Goal: Transaction & Acquisition: Purchase product/service

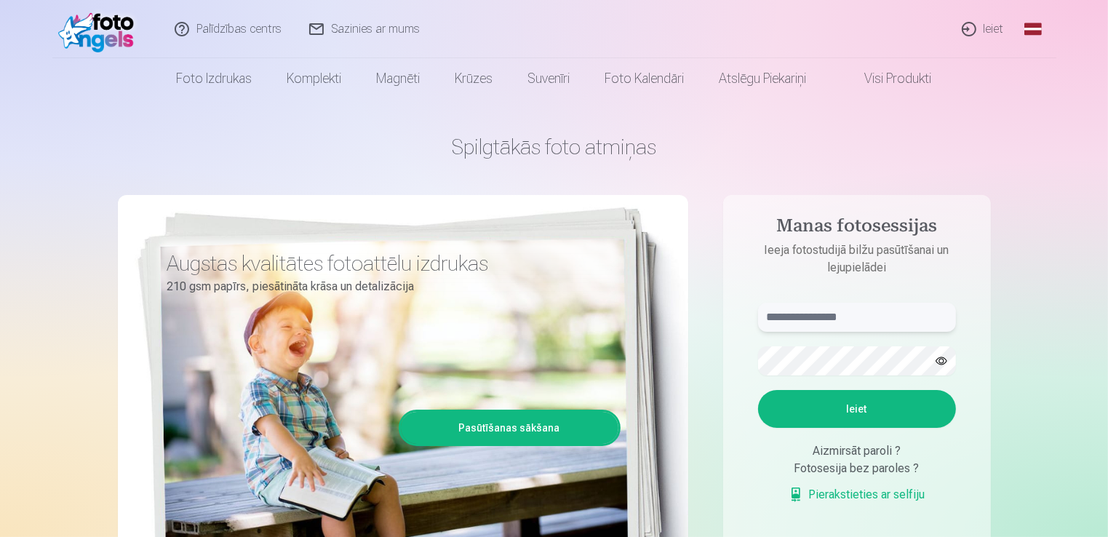
click at [870, 311] on input "text" at bounding box center [857, 317] width 198 height 29
type input "**********"
click at [888, 413] on button "Ieiet" at bounding box center [857, 409] width 198 height 38
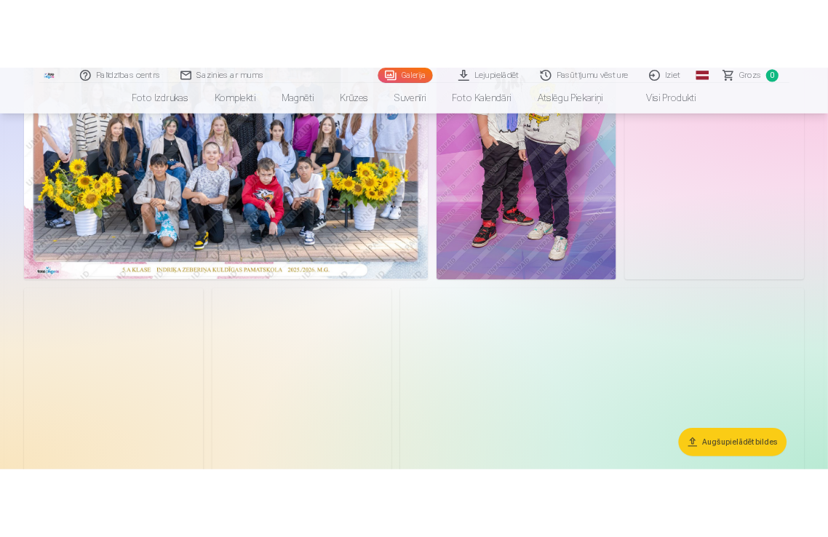
scroll to position [73, 0]
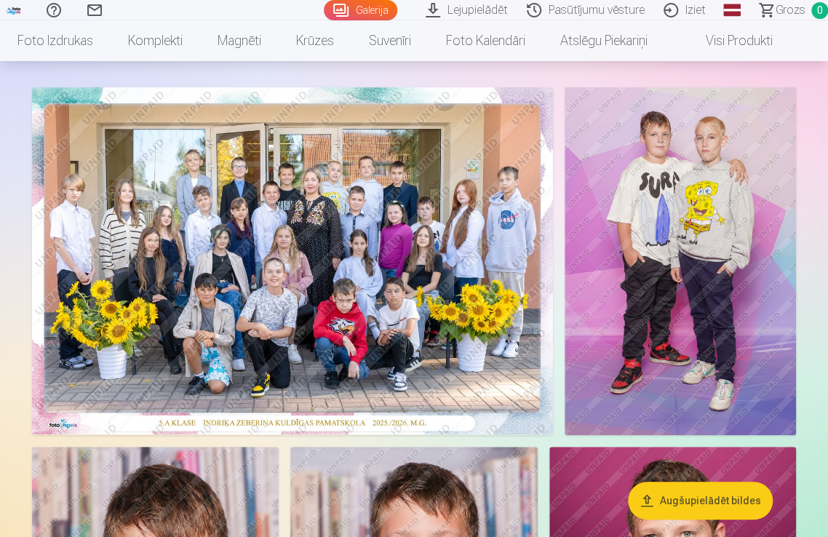
click at [260, 381] on img at bounding box center [292, 260] width 521 height 347
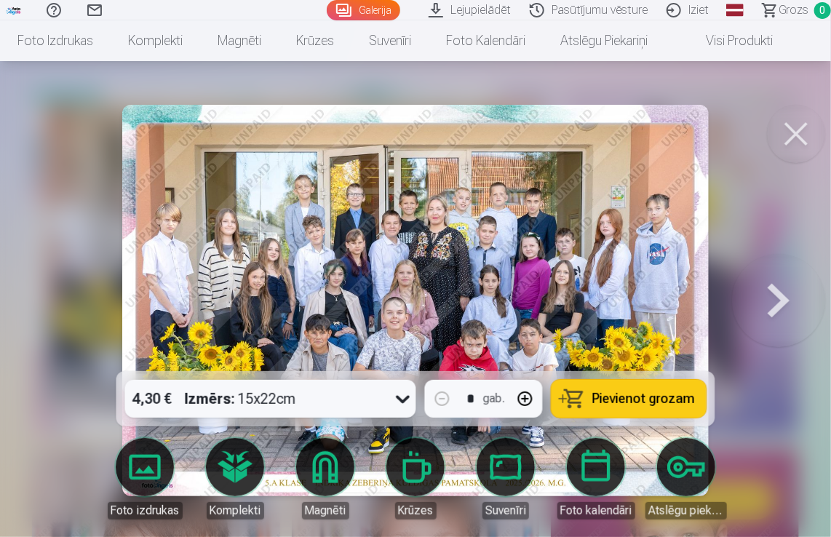
click at [783, 141] on button at bounding box center [796, 134] width 58 height 58
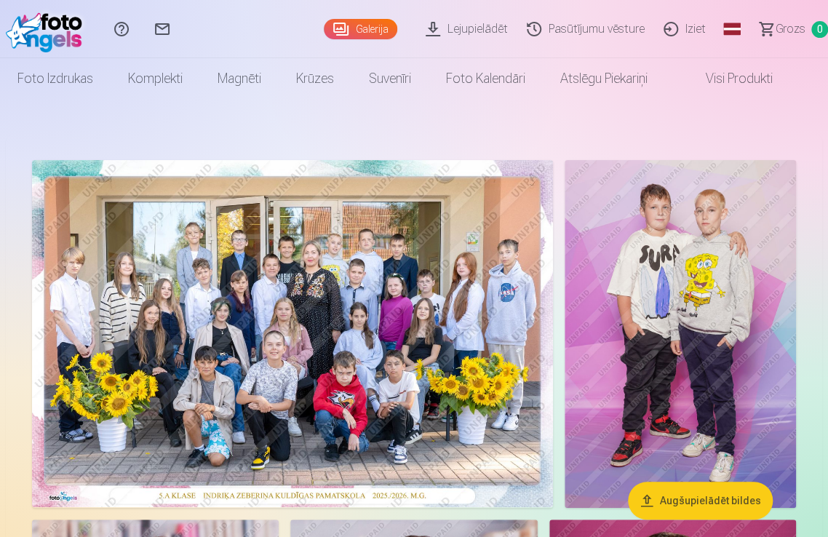
click at [338, 375] on img at bounding box center [292, 333] width 521 height 347
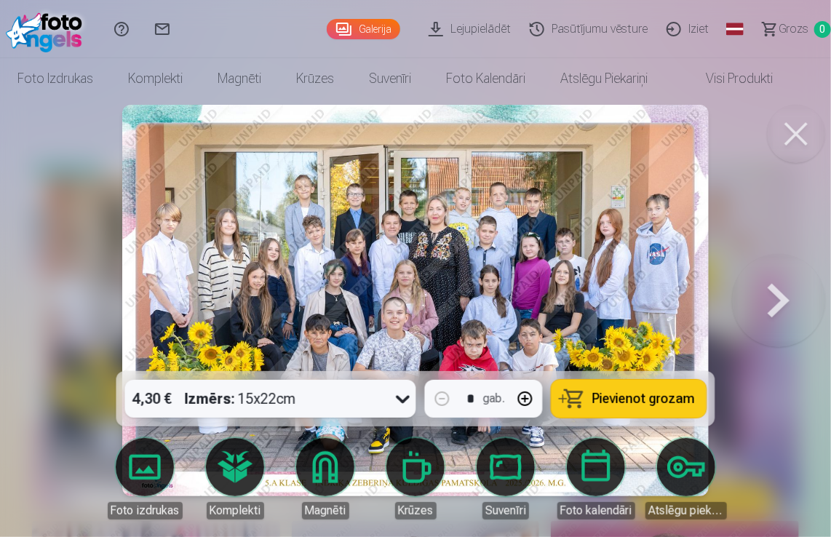
click at [786, 135] on button at bounding box center [796, 134] width 58 height 58
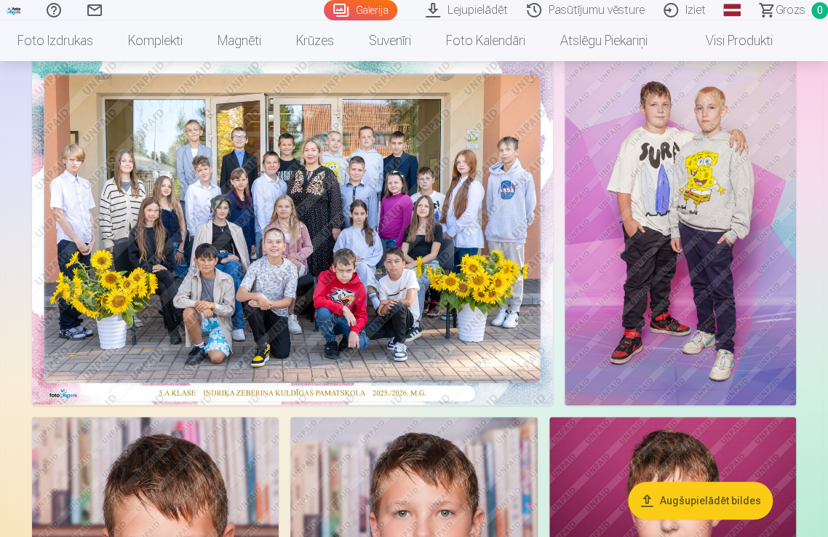
scroll to position [146, 0]
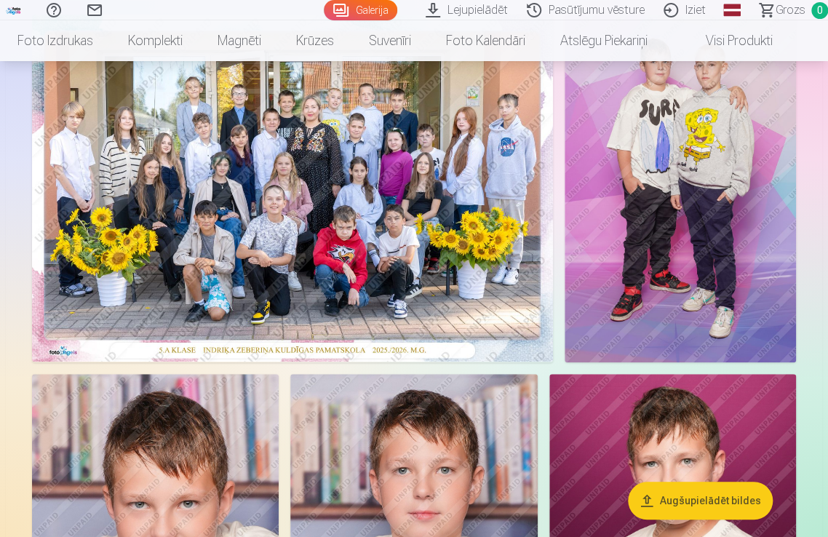
click at [779, 11] on span "Grozs" at bounding box center [791, 9] width 30 height 17
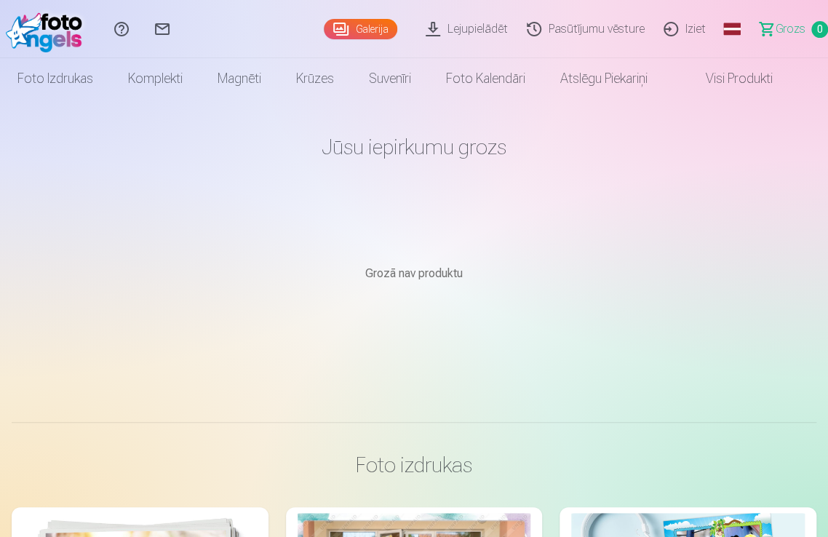
click at [44, 24] on img at bounding box center [48, 29] width 84 height 47
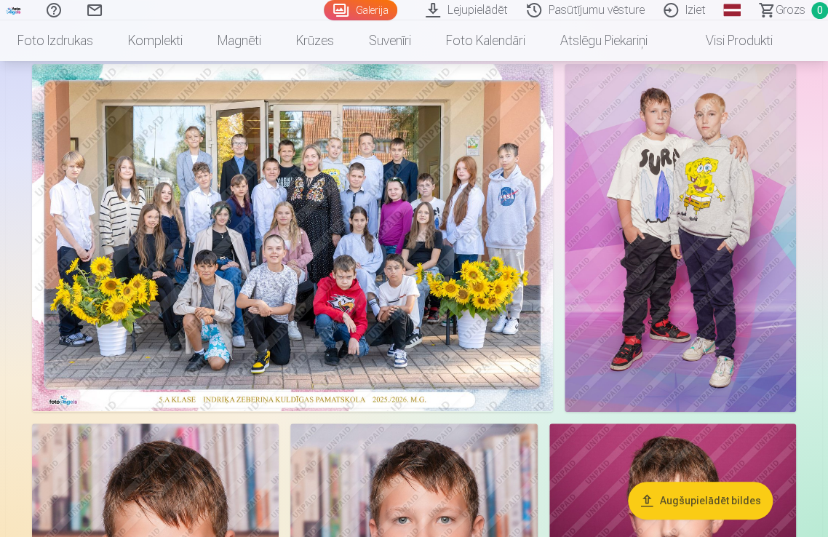
scroll to position [73, 0]
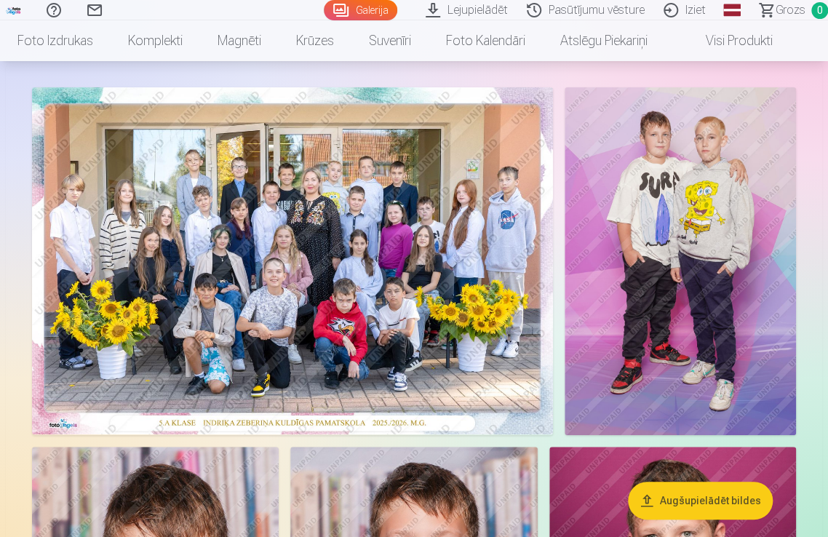
click at [700, 213] on img at bounding box center [680, 261] width 231 height 348
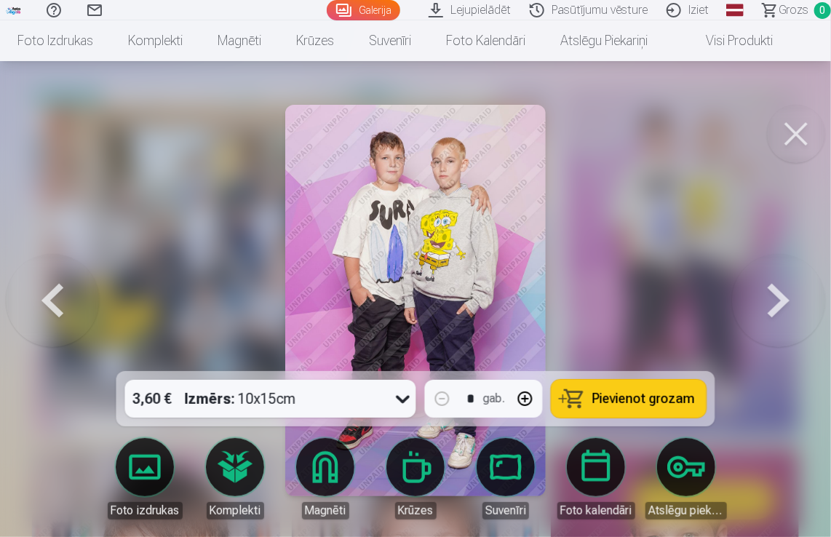
click at [627, 394] on span "Pievienot grozam" at bounding box center [643, 398] width 103 height 13
click at [794, 135] on button at bounding box center [796, 134] width 58 height 58
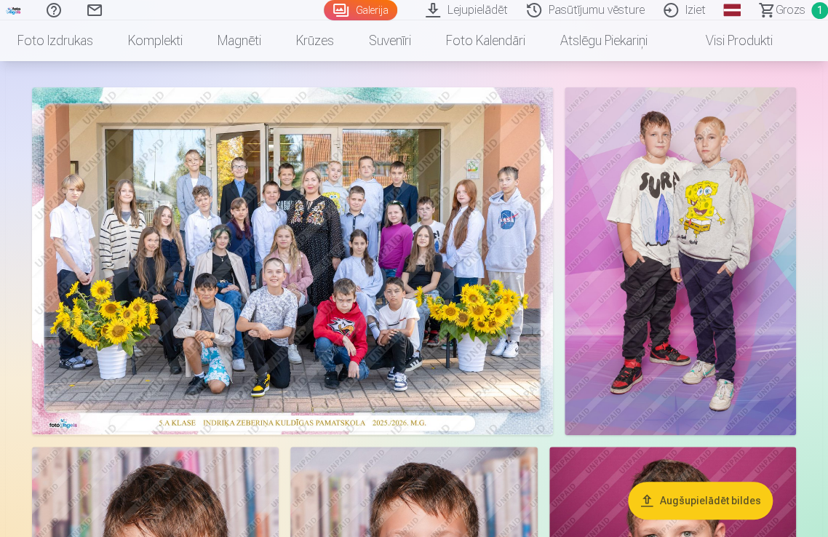
click at [397, 210] on img at bounding box center [292, 260] width 521 height 347
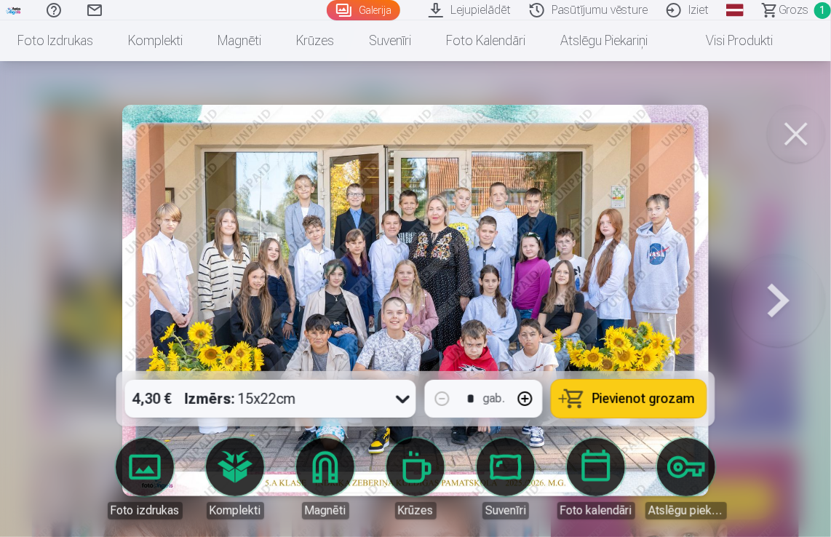
click at [632, 397] on span "Pievienot grozam" at bounding box center [643, 398] width 103 height 13
click at [795, 146] on button at bounding box center [796, 134] width 58 height 58
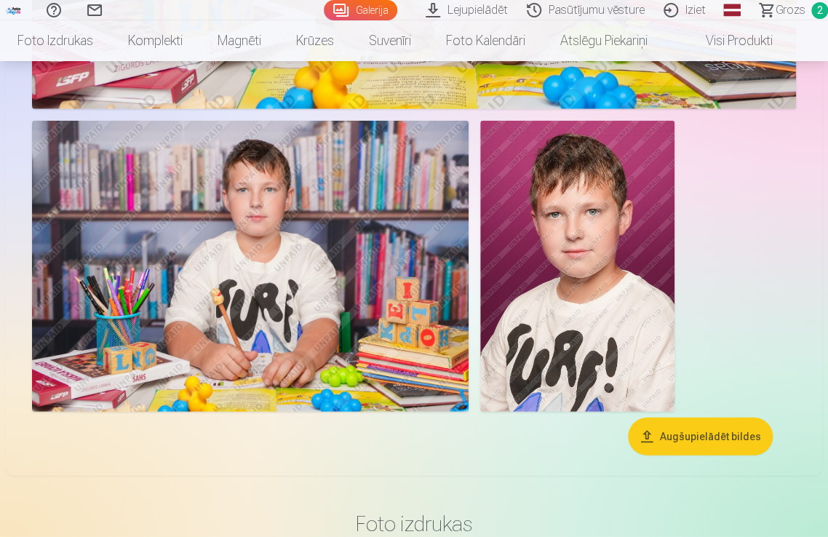
scroll to position [1237, 0]
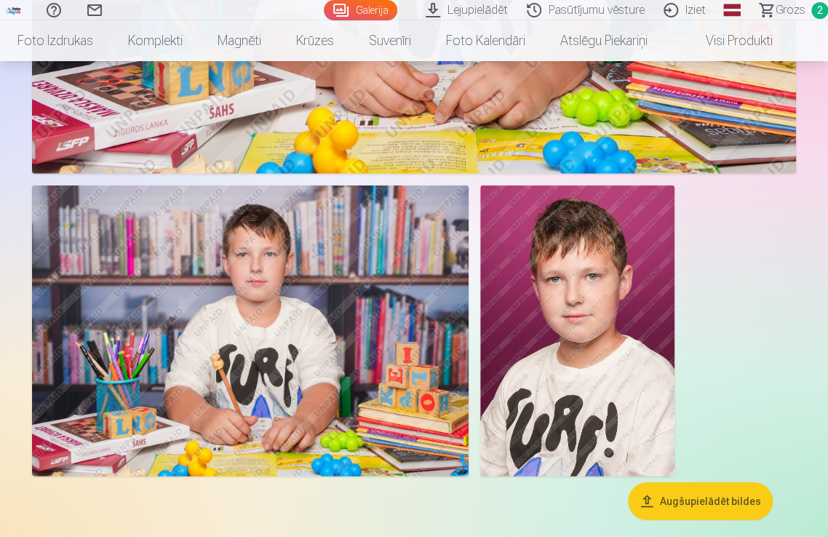
click at [592, 321] on img at bounding box center [577, 331] width 194 height 291
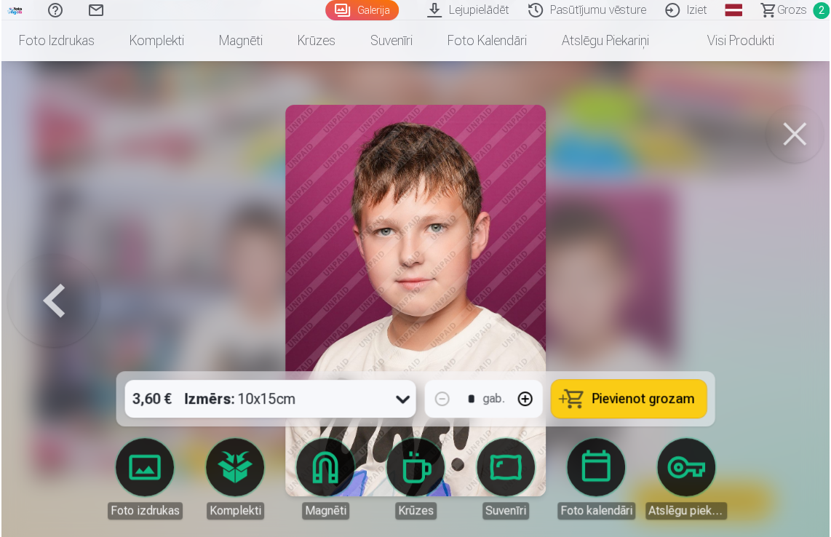
scroll to position [1240, 0]
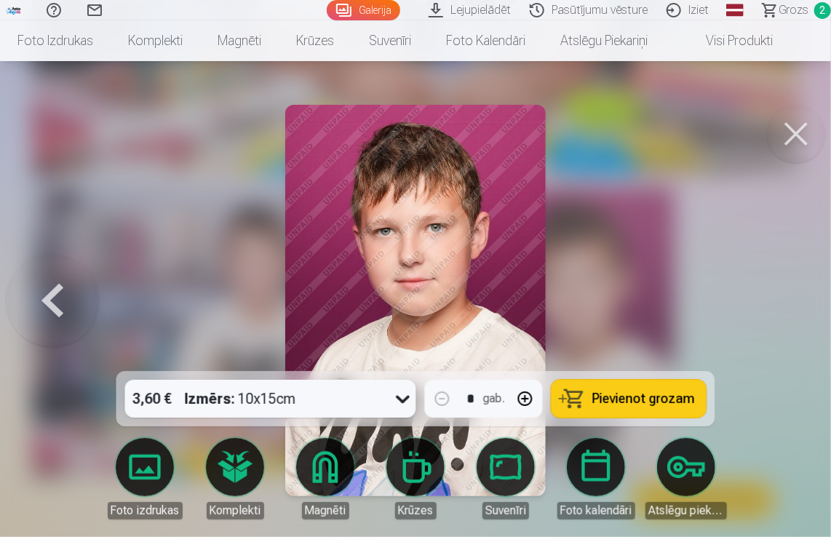
click at [648, 397] on span "Pievienot grozam" at bounding box center [643, 398] width 103 height 13
click at [798, 7] on span "Grozs" at bounding box center [794, 9] width 30 height 17
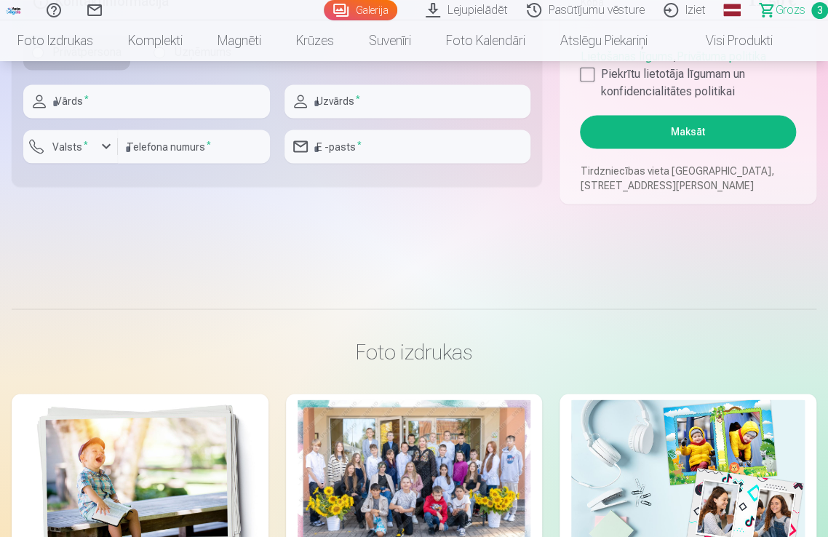
scroll to position [1019, 0]
